Goal: Find specific page/section: Find specific page/section

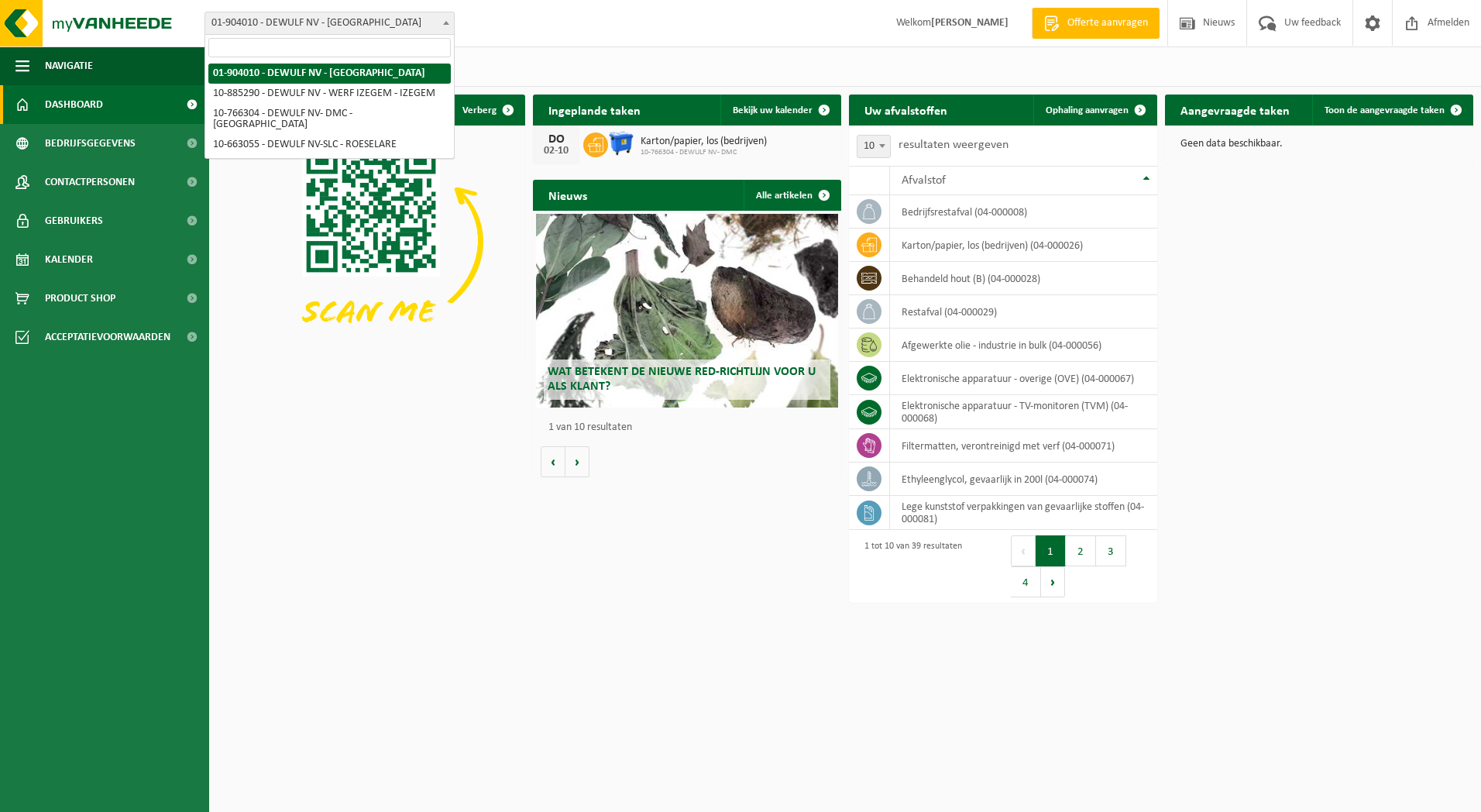
click at [445, 17] on span at bounding box center [446, 22] width 15 height 20
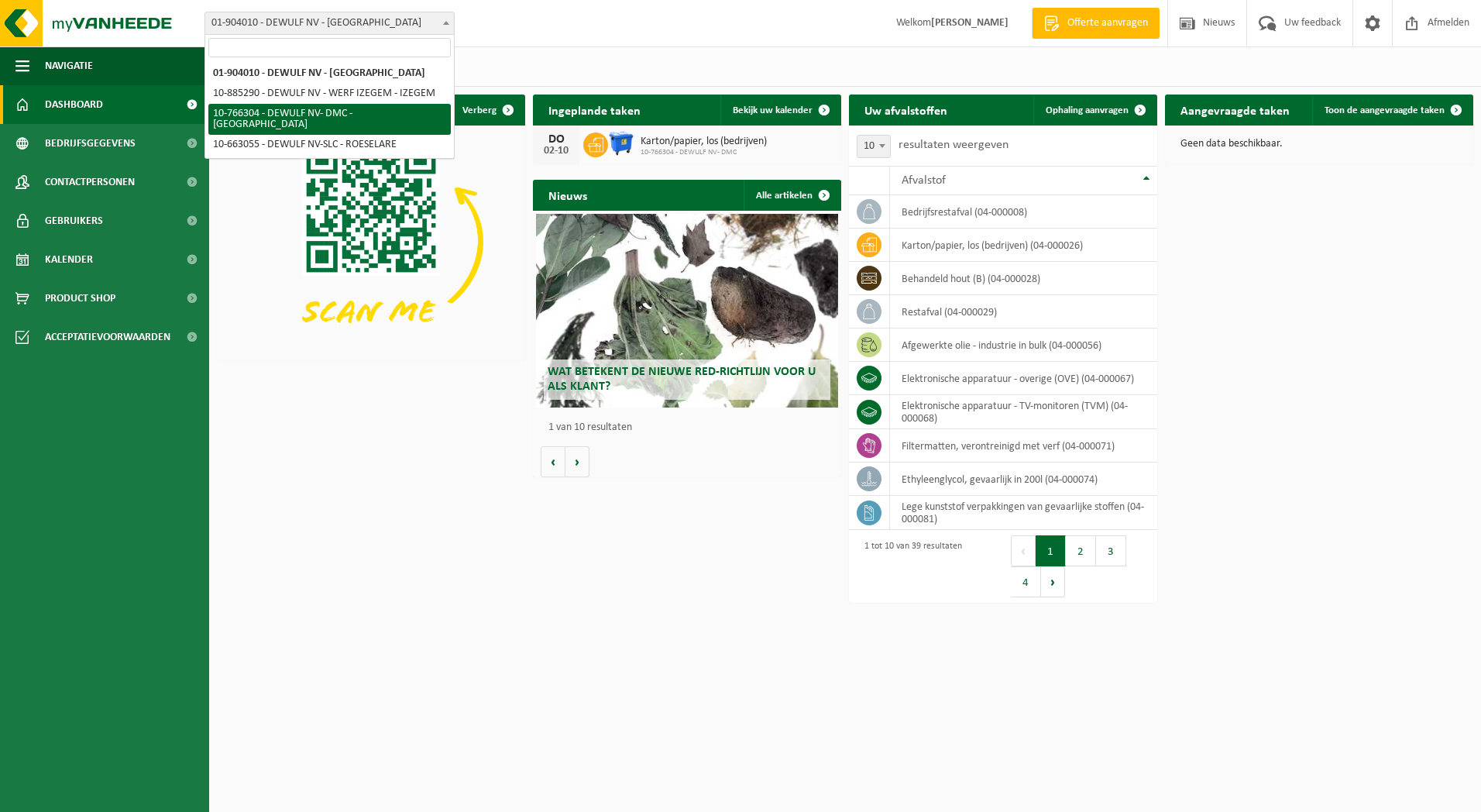
select select "13137"
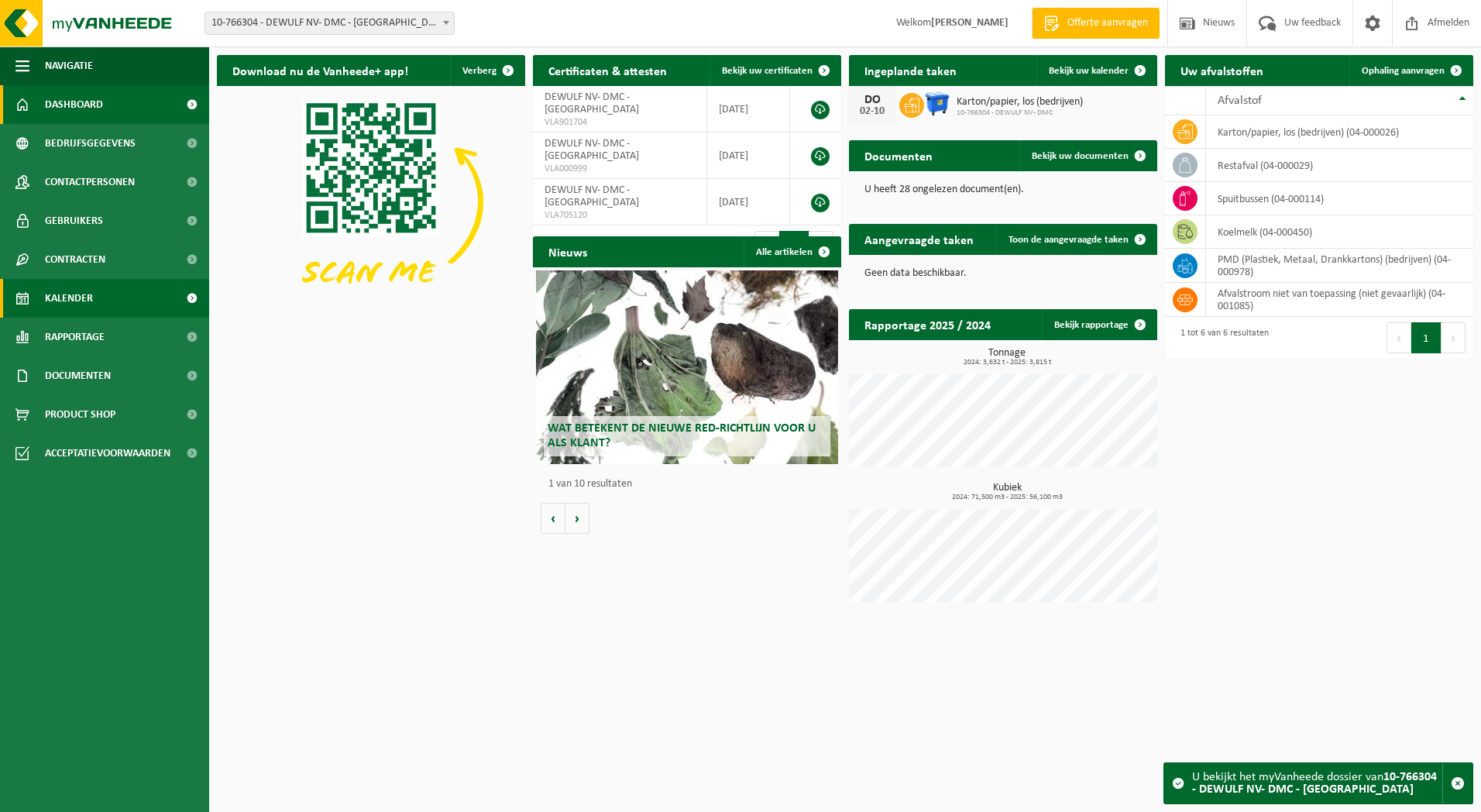
click at [68, 294] on span "Kalender" at bounding box center [69, 298] width 48 height 39
